Goal: Find specific page/section: Find specific page/section

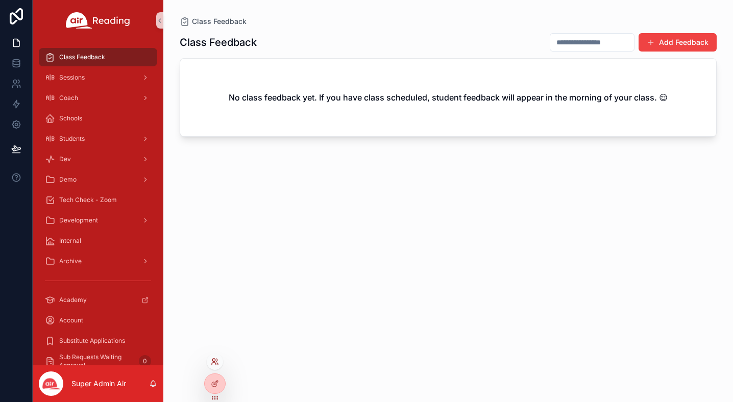
click at [215, 359] on icon at bounding box center [213, 360] width 3 height 3
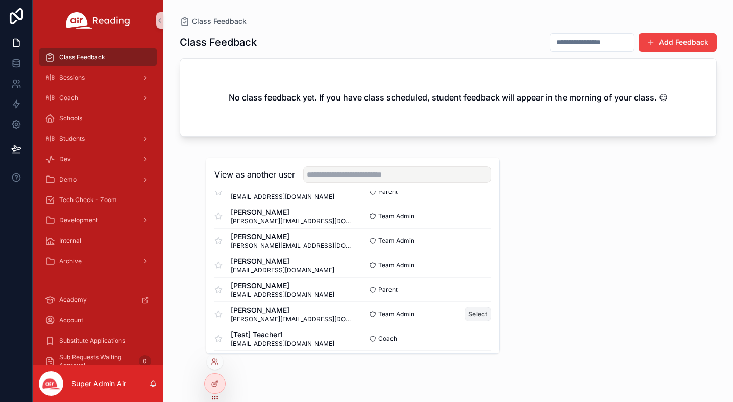
scroll to position [157, 0]
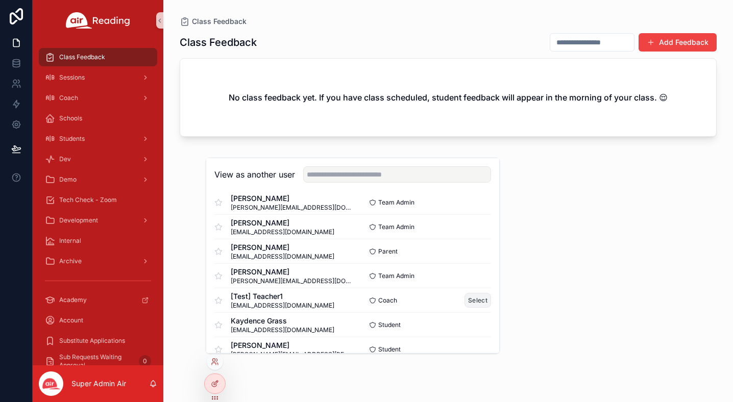
click at [483, 303] on button "Select" at bounding box center [477, 300] width 27 height 15
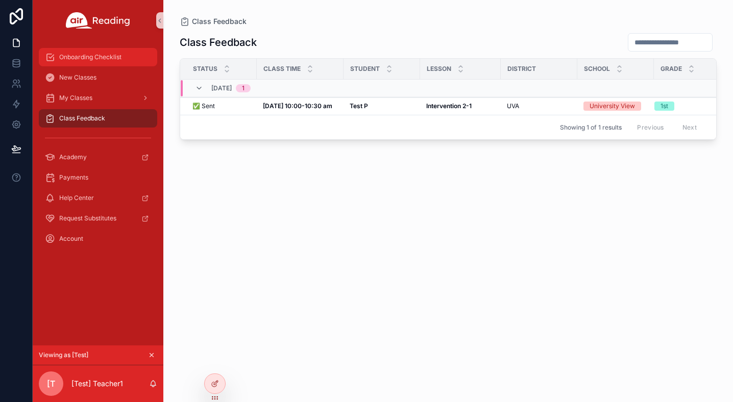
click at [96, 63] on div "Onboarding Checklist" at bounding box center [98, 57] width 106 height 16
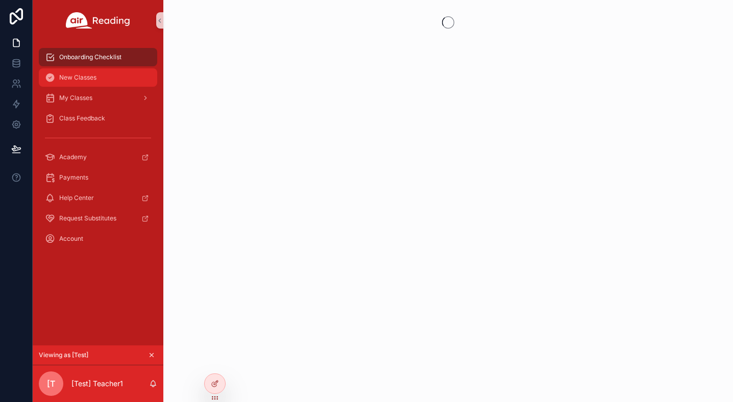
click at [85, 76] on span "New Classes" at bounding box center [77, 77] width 37 height 8
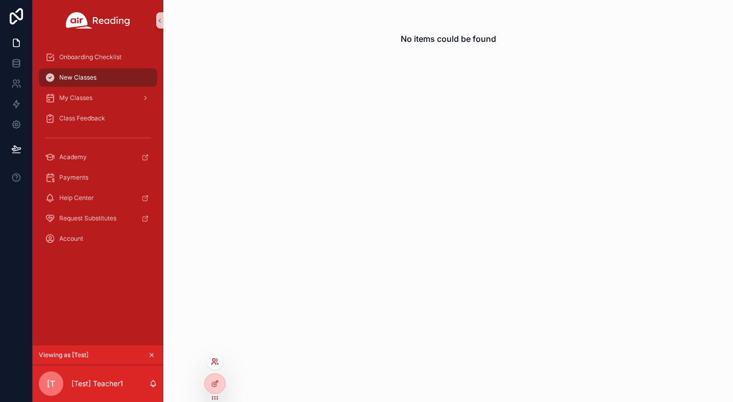
click at [216, 364] on icon at bounding box center [215, 362] width 8 height 8
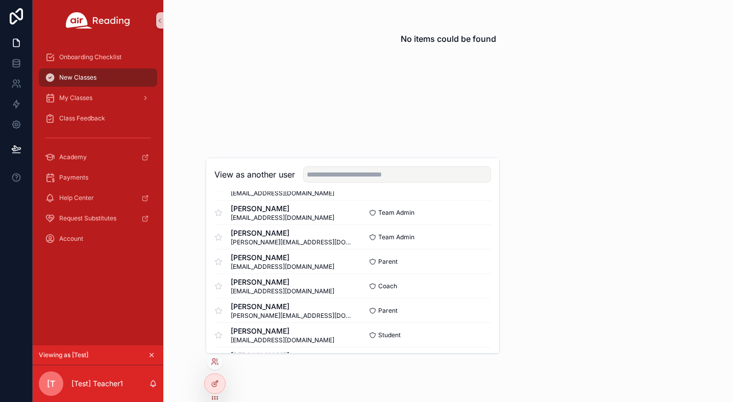
scroll to position [1158, 0]
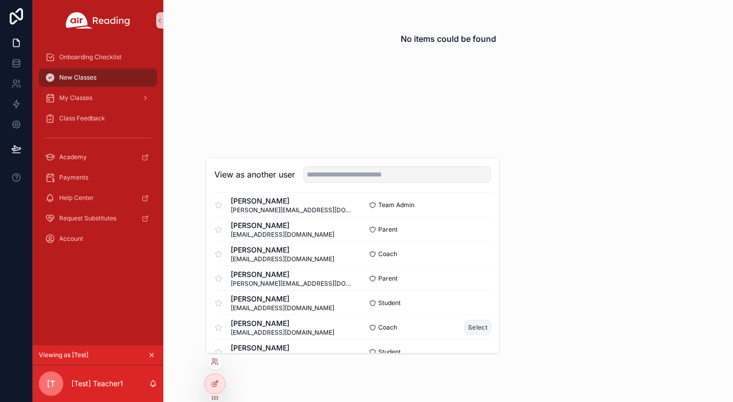
click at [484, 327] on button "Select" at bounding box center [477, 327] width 27 height 15
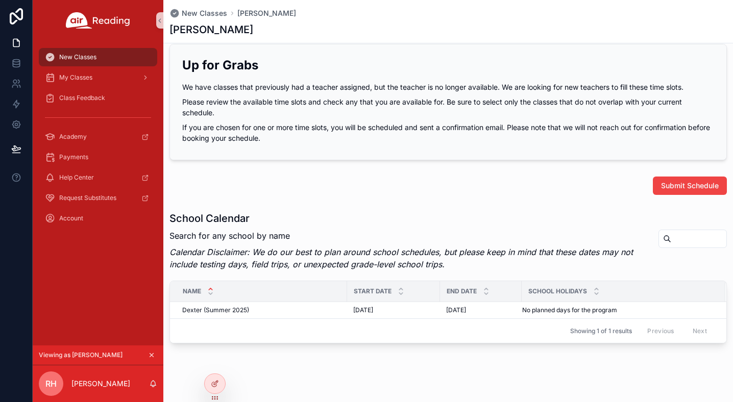
scroll to position [556, 0]
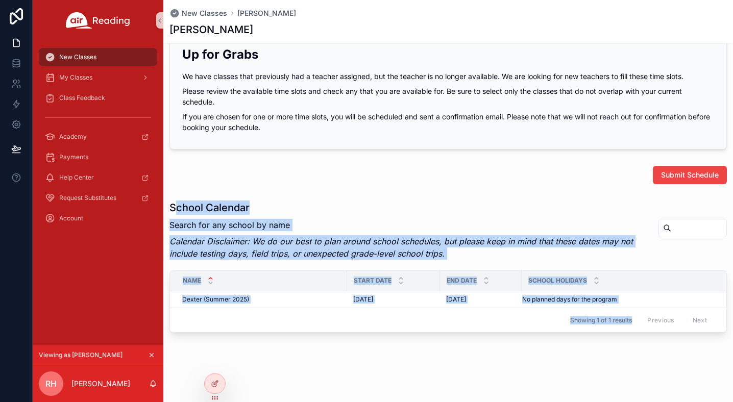
drag, startPoint x: 177, startPoint y: 208, endPoint x: 553, endPoint y: 334, distance: 397.0
click at [553, 328] on div "School Calendar Search for any school by name Calendar Disclaimer: We do our be…" at bounding box center [447, 266] width 557 height 132
